Goal: Find specific page/section: Find specific page/section

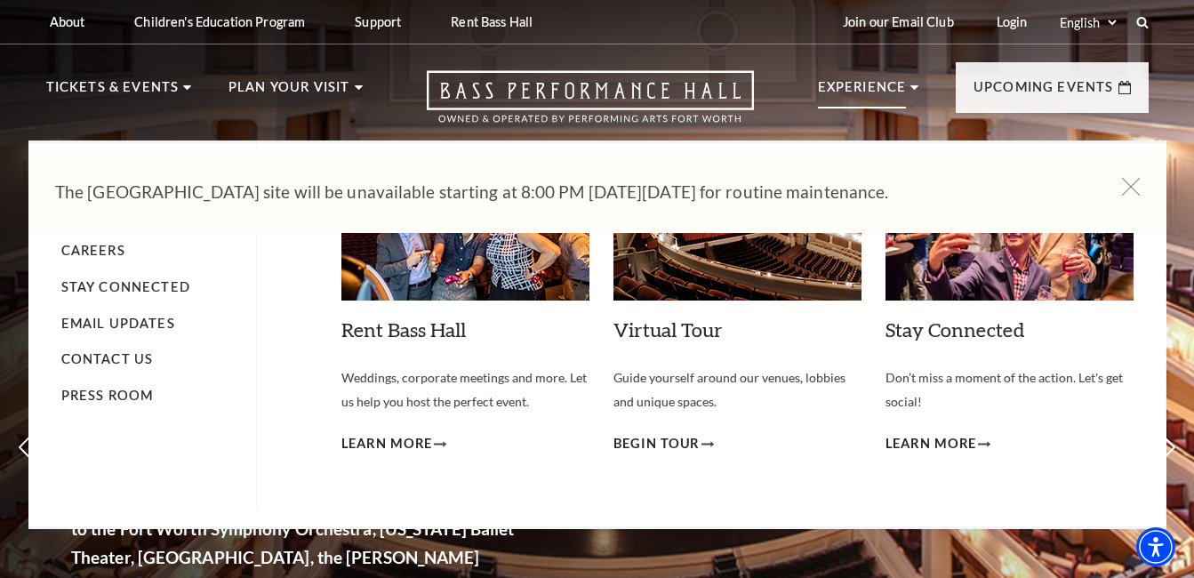
click at [879, 96] on p "Experience" at bounding box center [862, 92] width 89 height 32
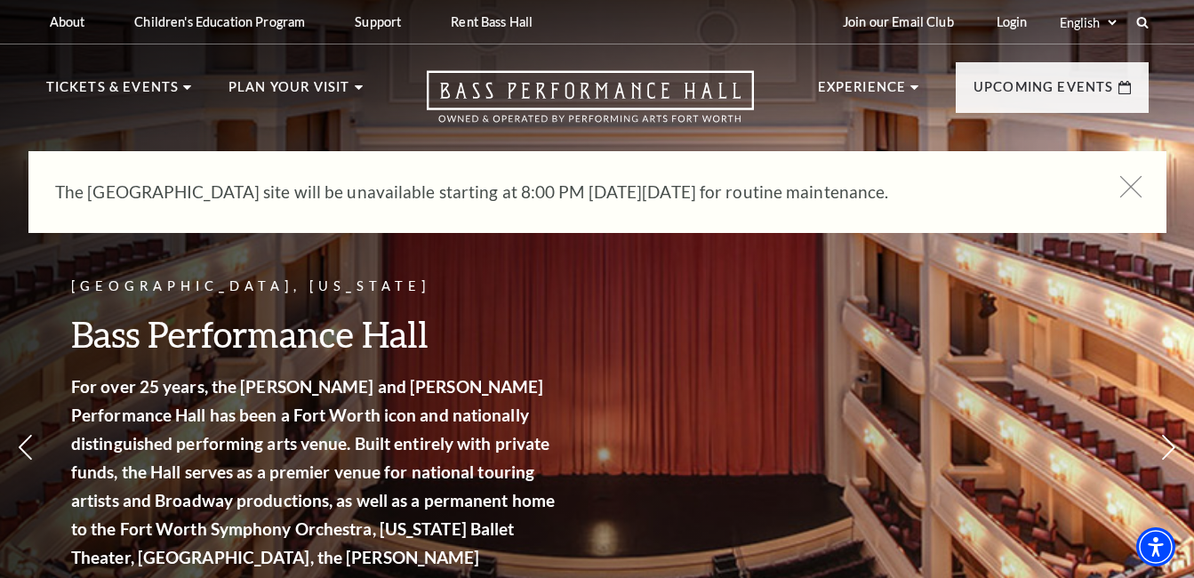
click at [1136, 187] on icon at bounding box center [1130, 187] width 22 height 22
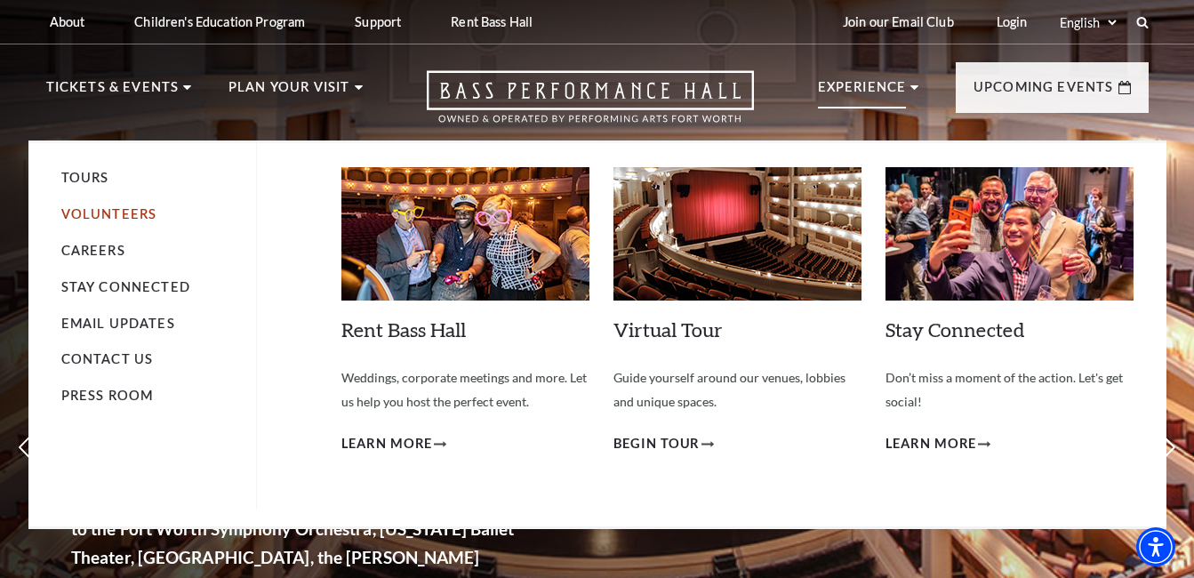
click at [124, 214] on link "Volunteers" at bounding box center [109, 213] width 96 height 15
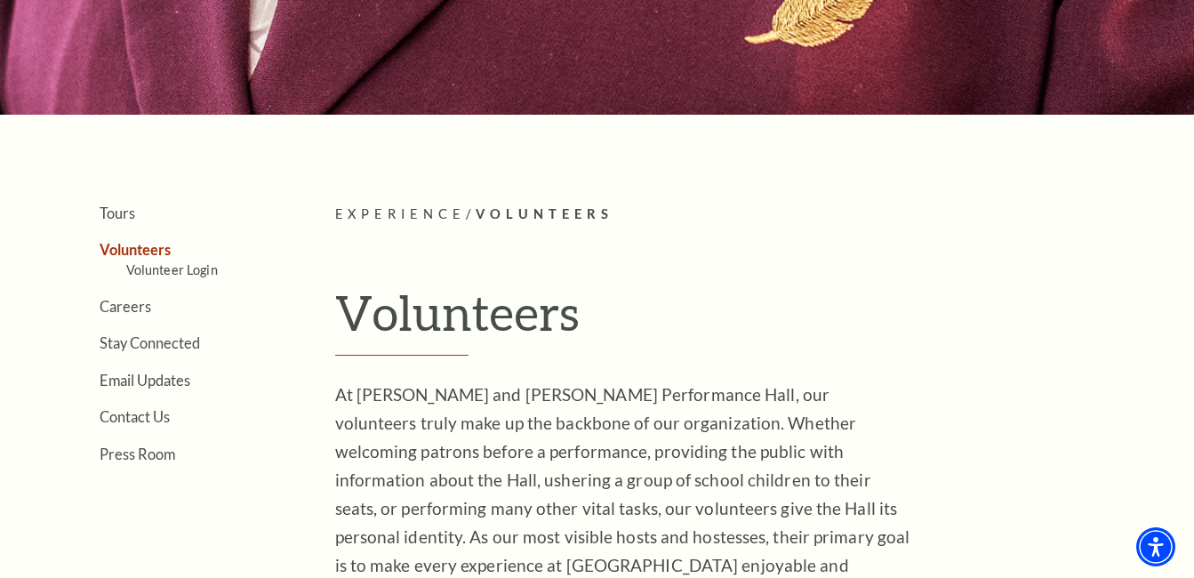
scroll to position [267, 0]
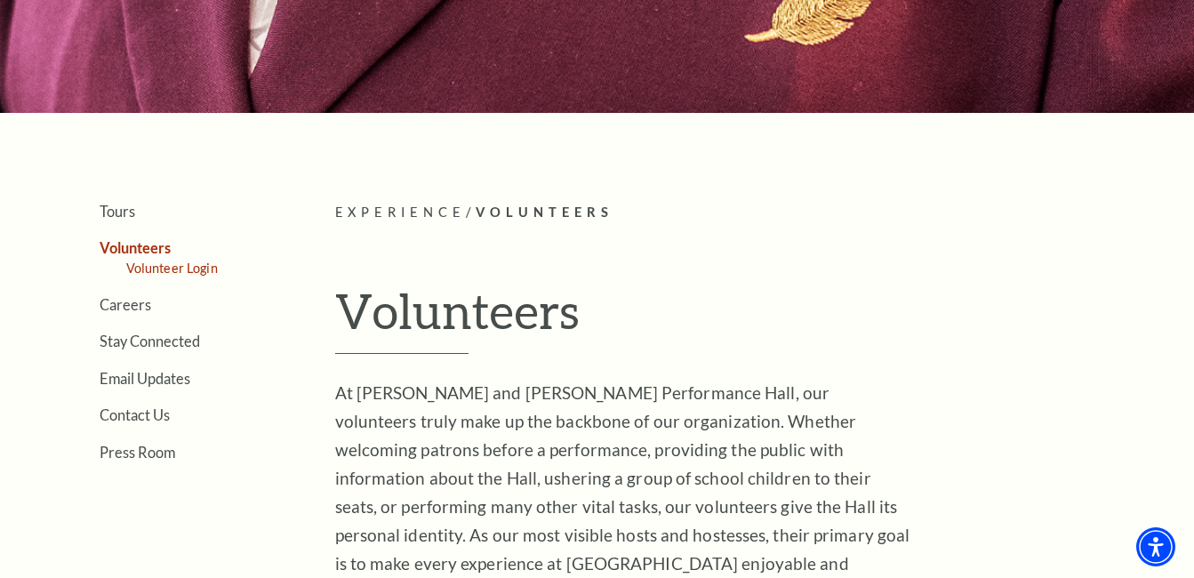
click at [196, 272] on link "Volunteer Login" at bounding box center [172, 267] width 92 height 15
